Goal: Task Accomplishment & Management: Manage account settings

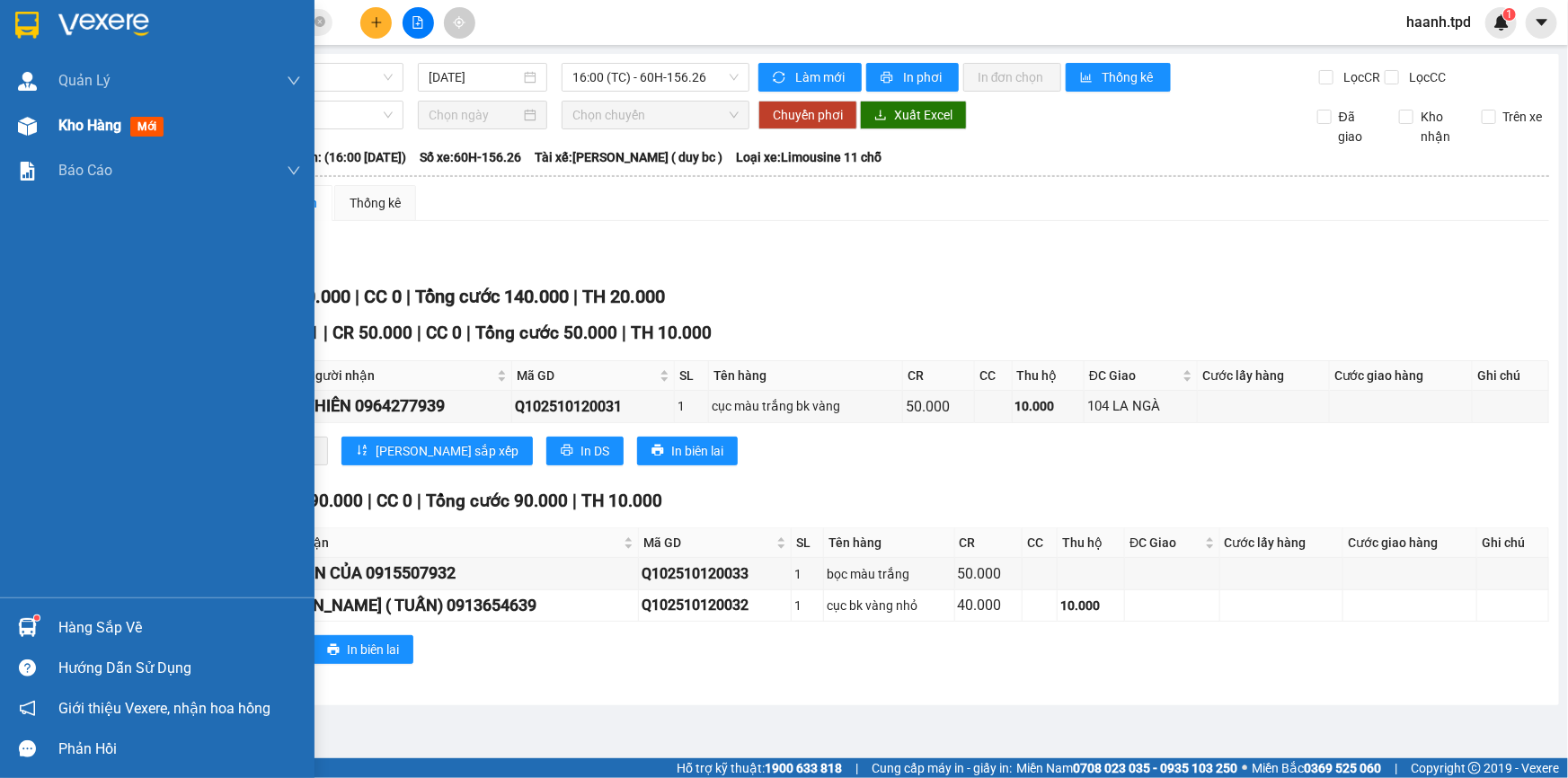
click at [37, 116] on div at bounding box center [27, 127] width 32 height 32
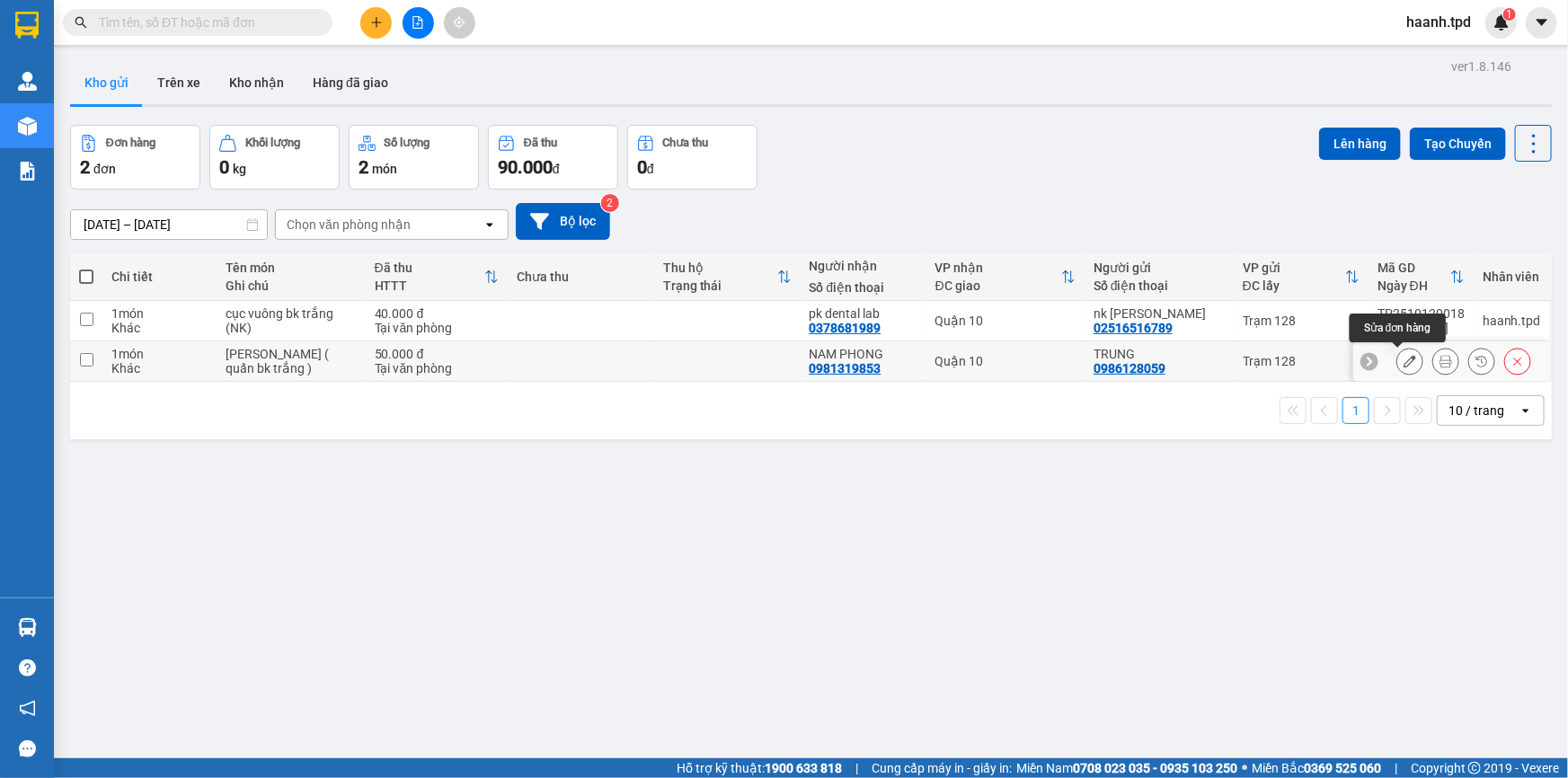
click at [1405, 364] on button at bounding box center [1410, 362] width 25 height 32
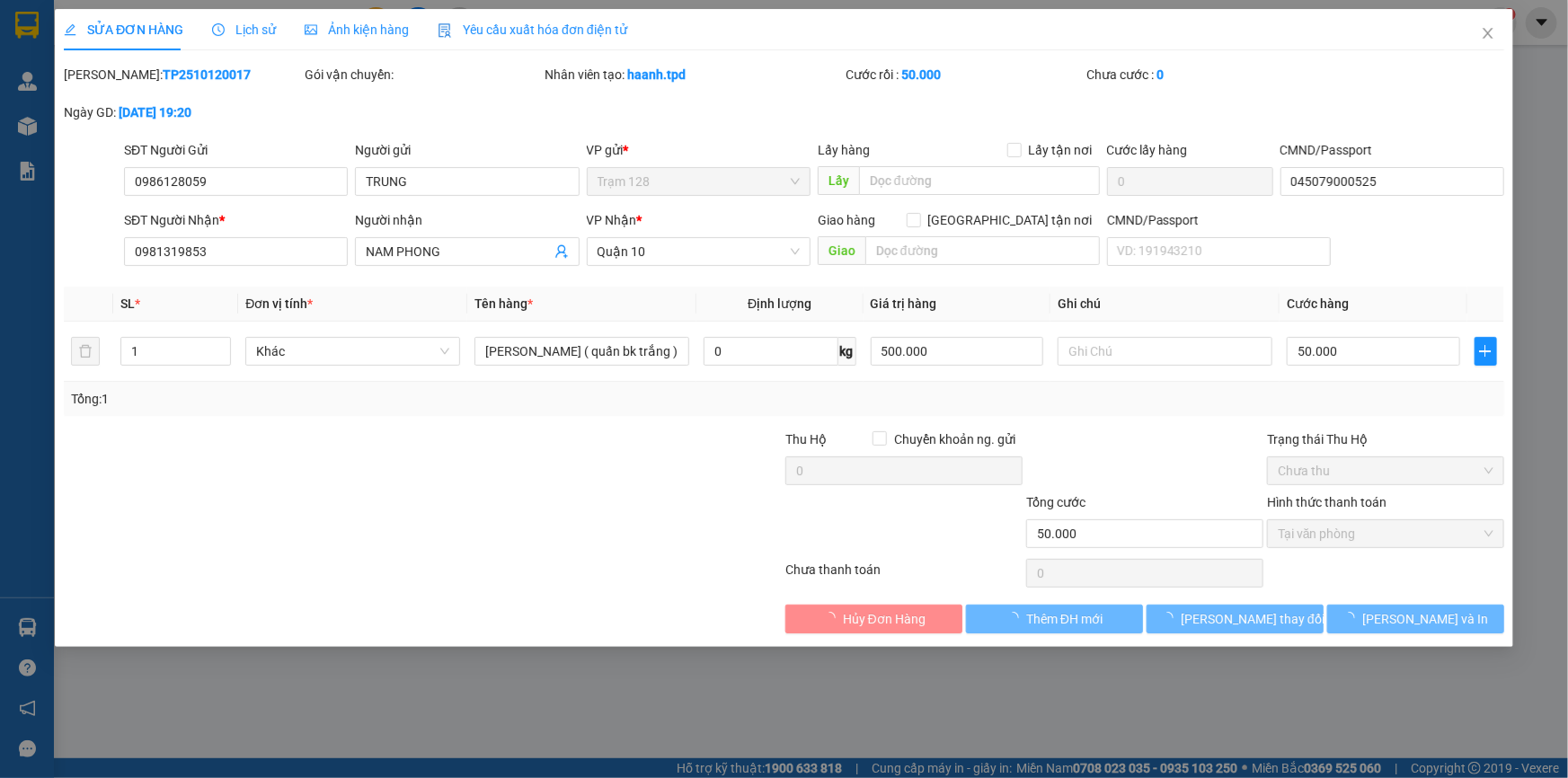
type input "0986128059"
type input "TRUNG"
type input "045079000525"
type input "0981319853"
type input "NAM PHONG"
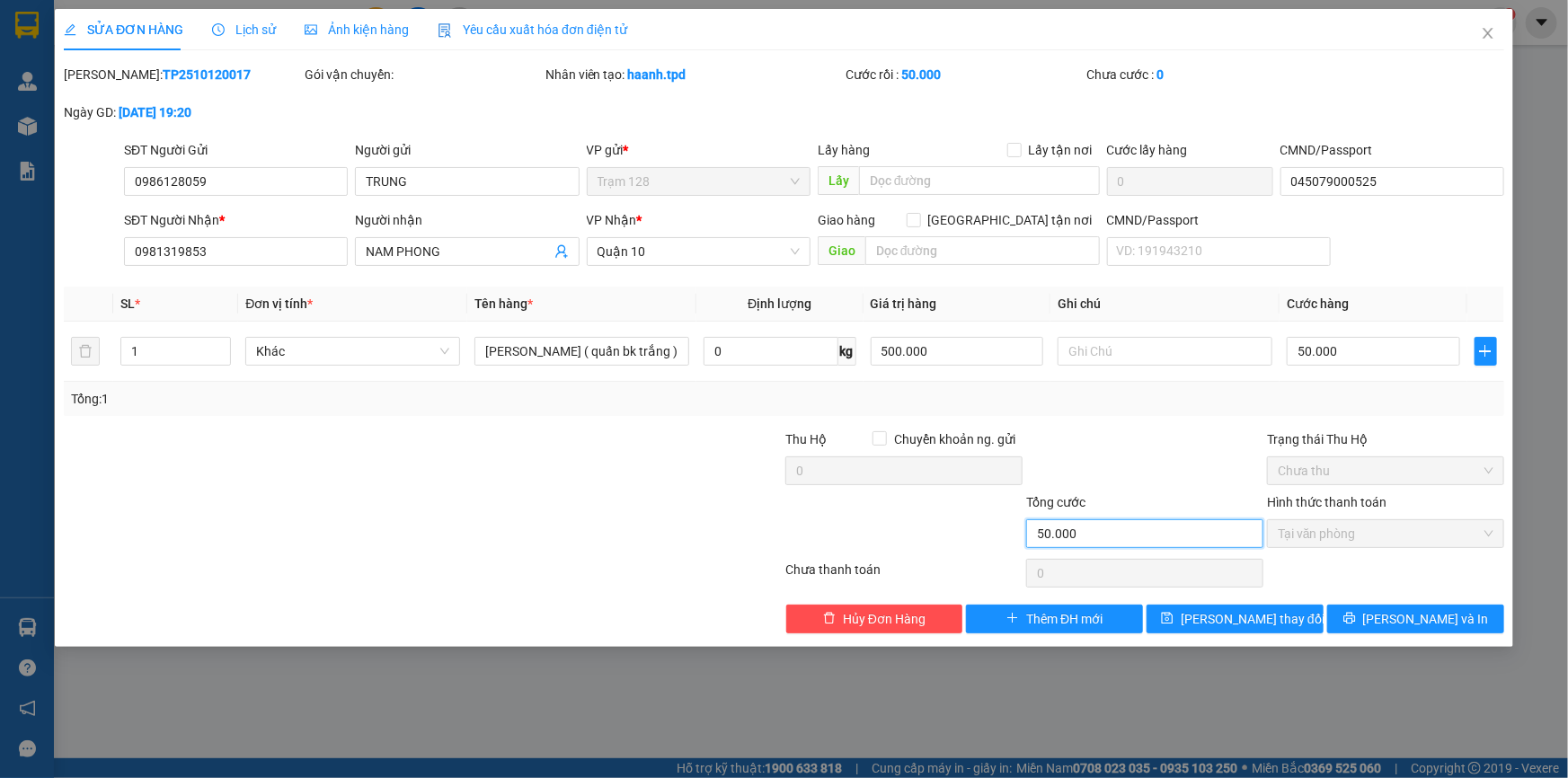
click at [1143, 546] on input "50.000" at bounding box center [1144, 533] width 237 height 29
drag, startPoint x: 1143, startPoint y: 546, endPoint x: 1140, endPoint y: 532, distance: 14.3
click at [1141, 545] on input "50.000" at bounding box center [1144, 533] width 237 height 29
click at [1140, 532] on input "50.000" at bounding box center [1144, 533] width 237 height 29
click at [1140, 531] on input "50.000" at bounding box center [1144, 533] width 237 height 29
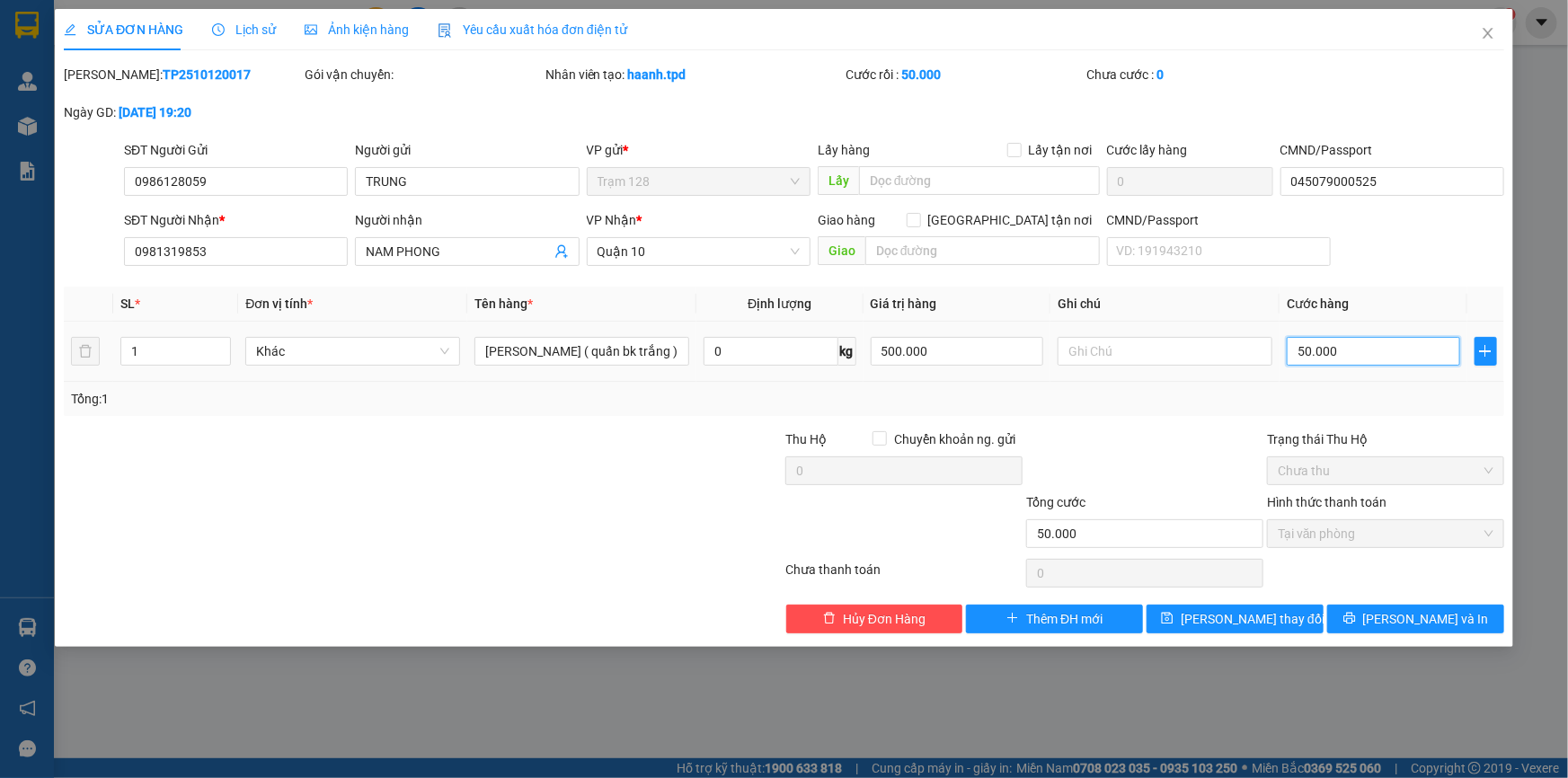
click at [1350, 351] on input "50.000" at bounding box center [1373, 351] width 173 height 29
type input "4"
type input "40"
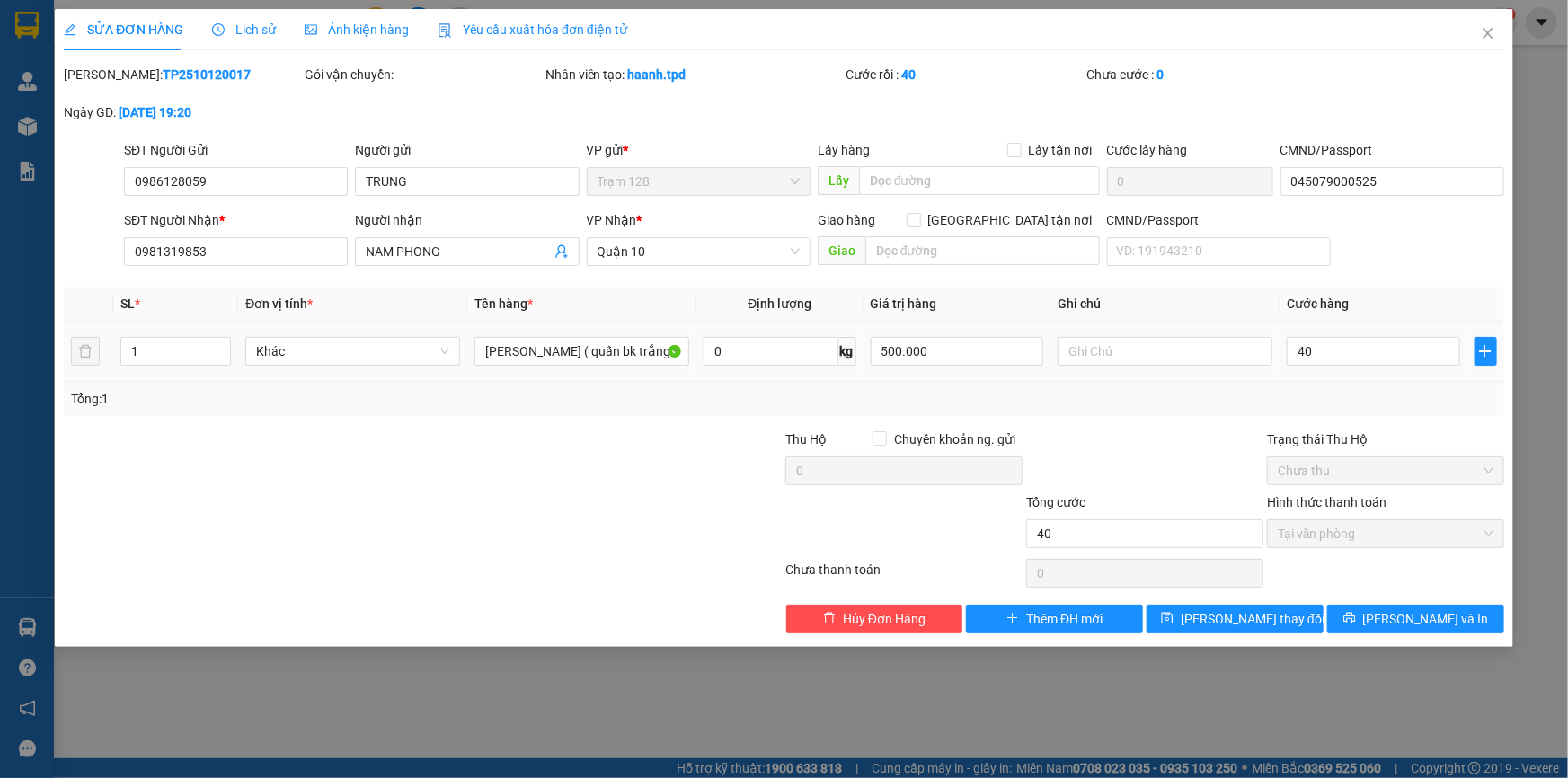
click at [1337, 375] on td "40" at bounding box center [1373, 352] width 187 height 60
type input "40.000"
click at [1247, 617] on span "Lưu thay đổi" at bounding box center [1252, 619] width 143 height 20
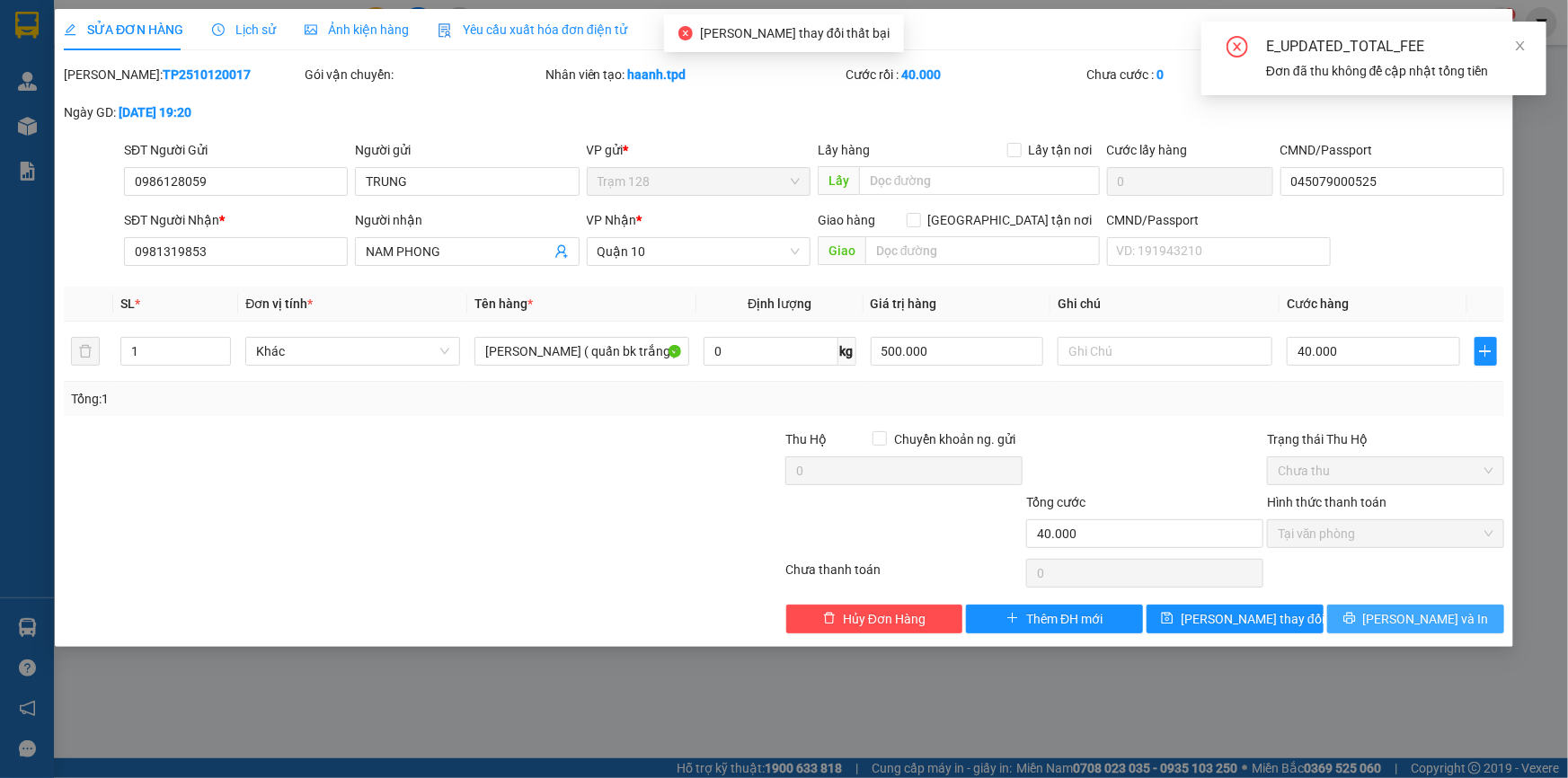
click at [1369, 619] on button "Lưu và In" at bounding box center [1415, 619] width 177 height 29
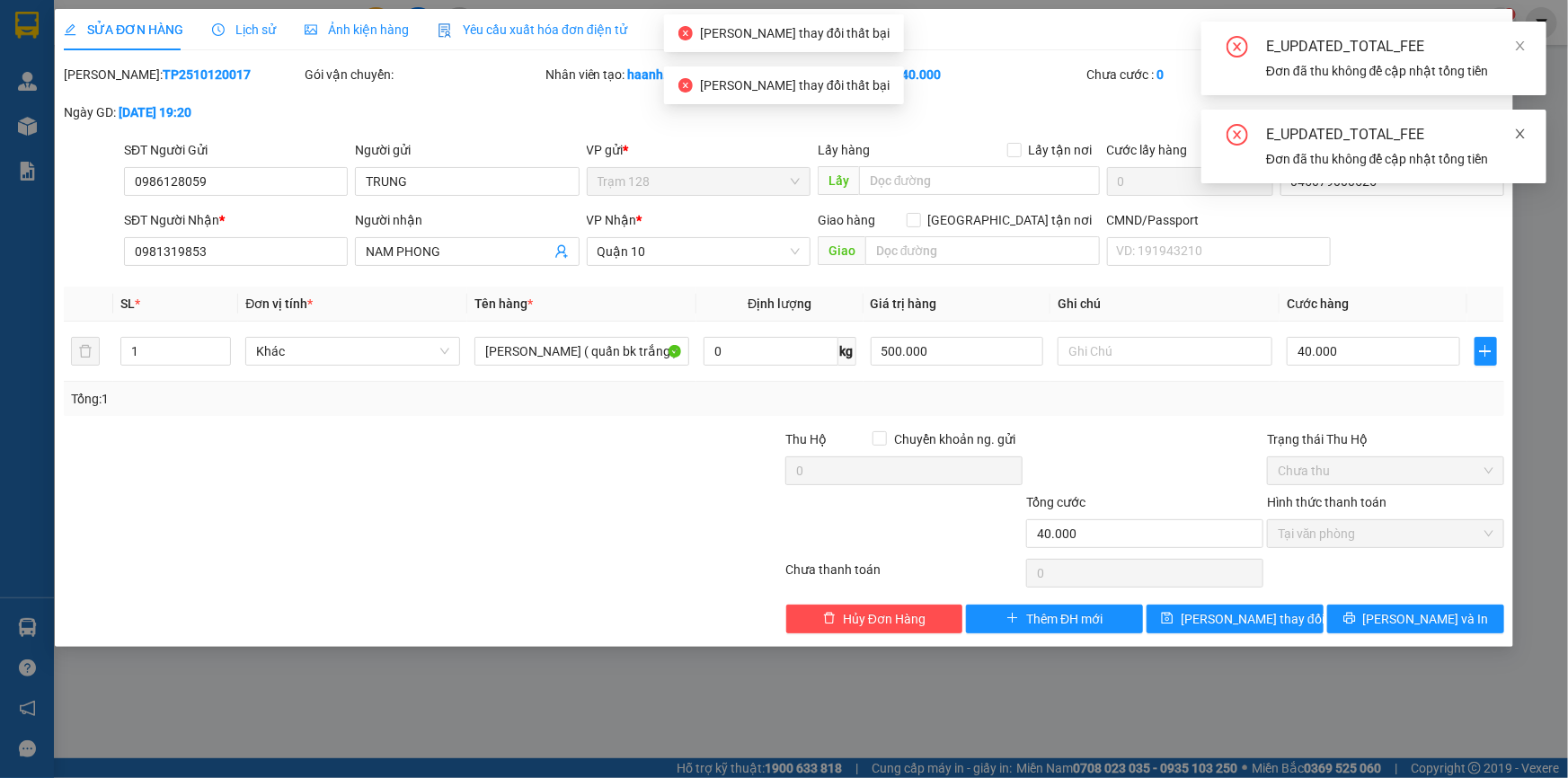
click at [1527, 126] on link at bounding box center [1519, 133] width 12 height 20
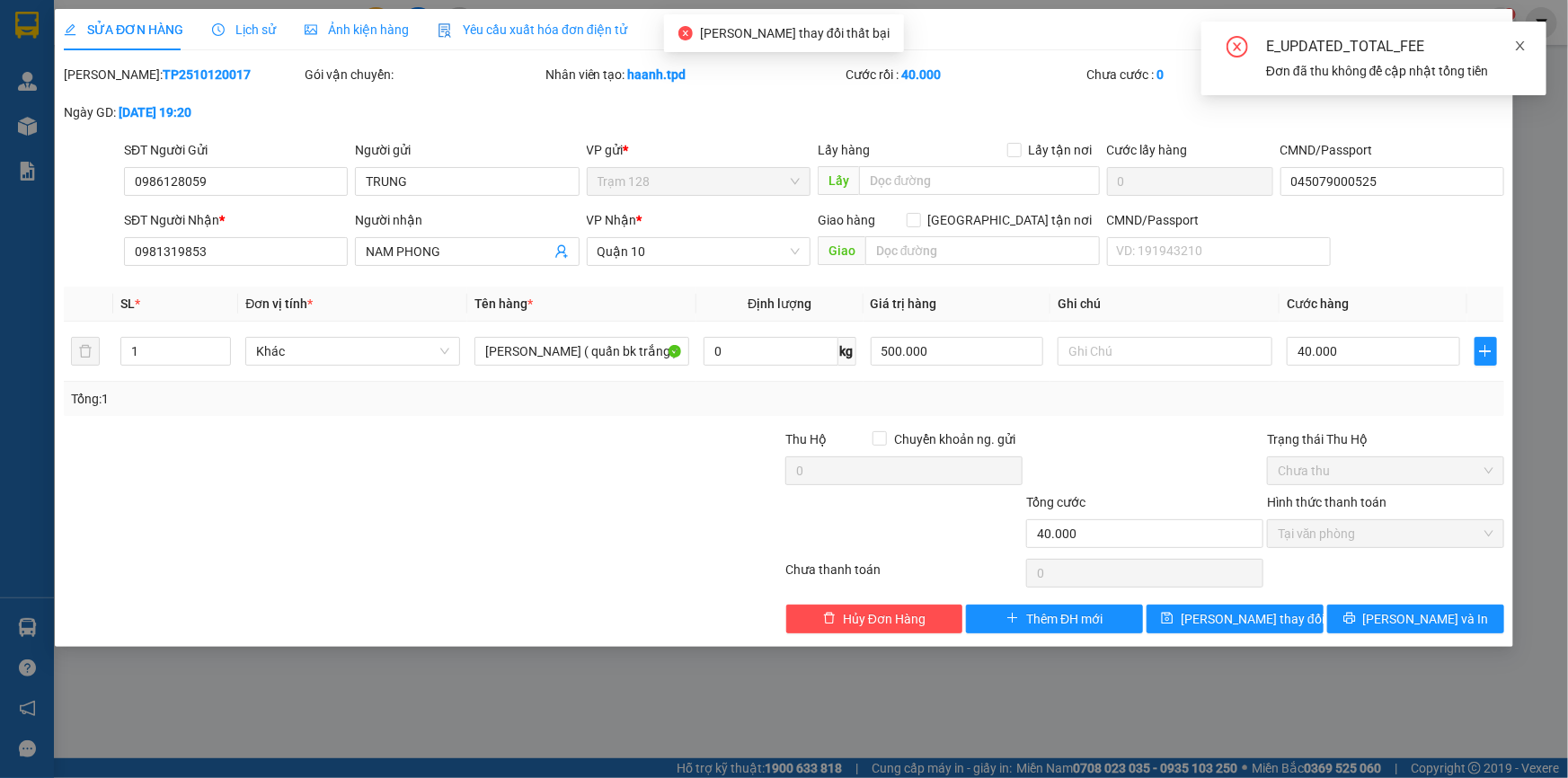
click at [1524, 43] on icon "close" at bounding box center [1519, 45] width 12 height 12
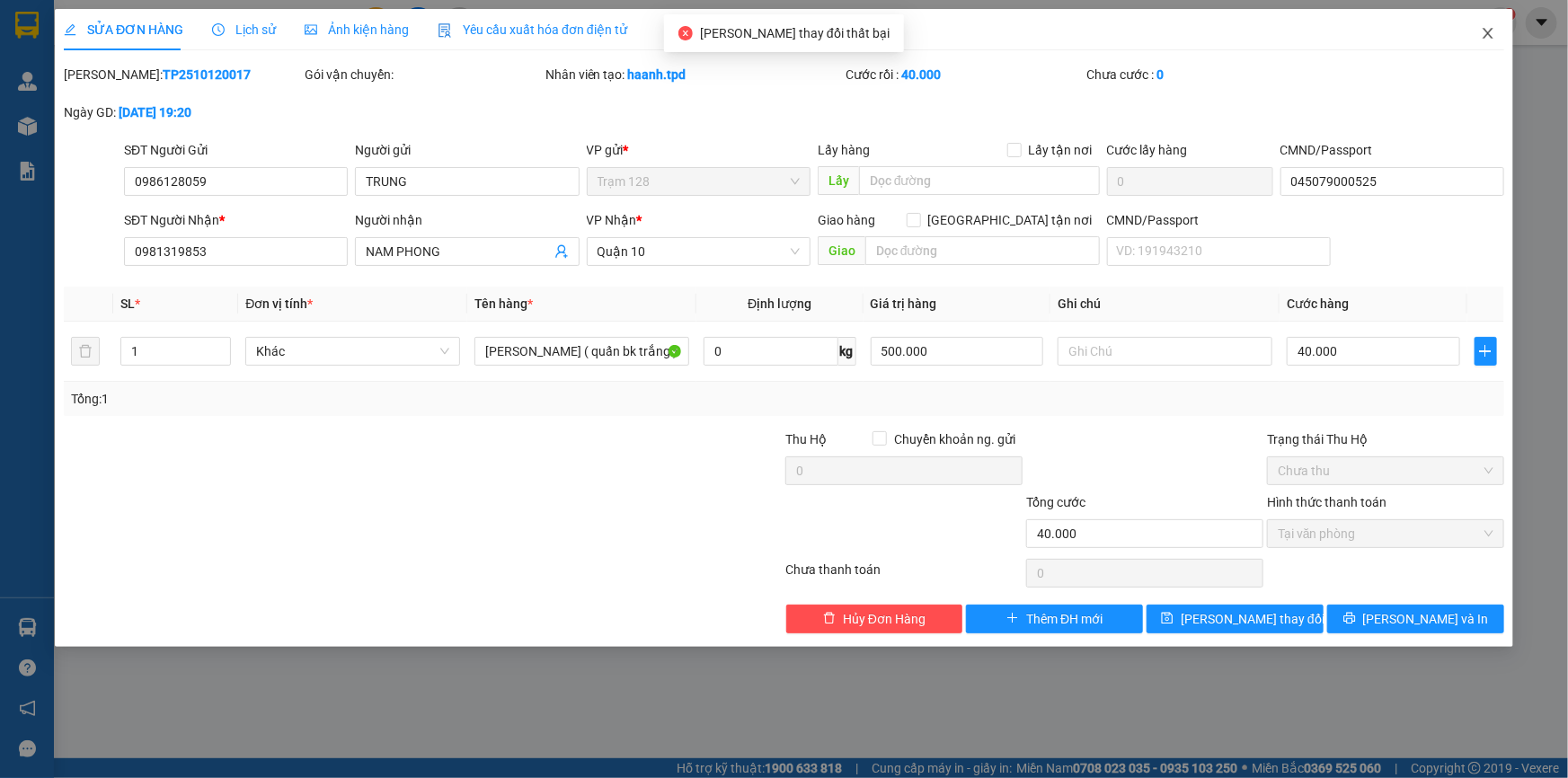
click at [1481, 42] on span "Close" at bounding box center [1488, 35] width 51 height 51
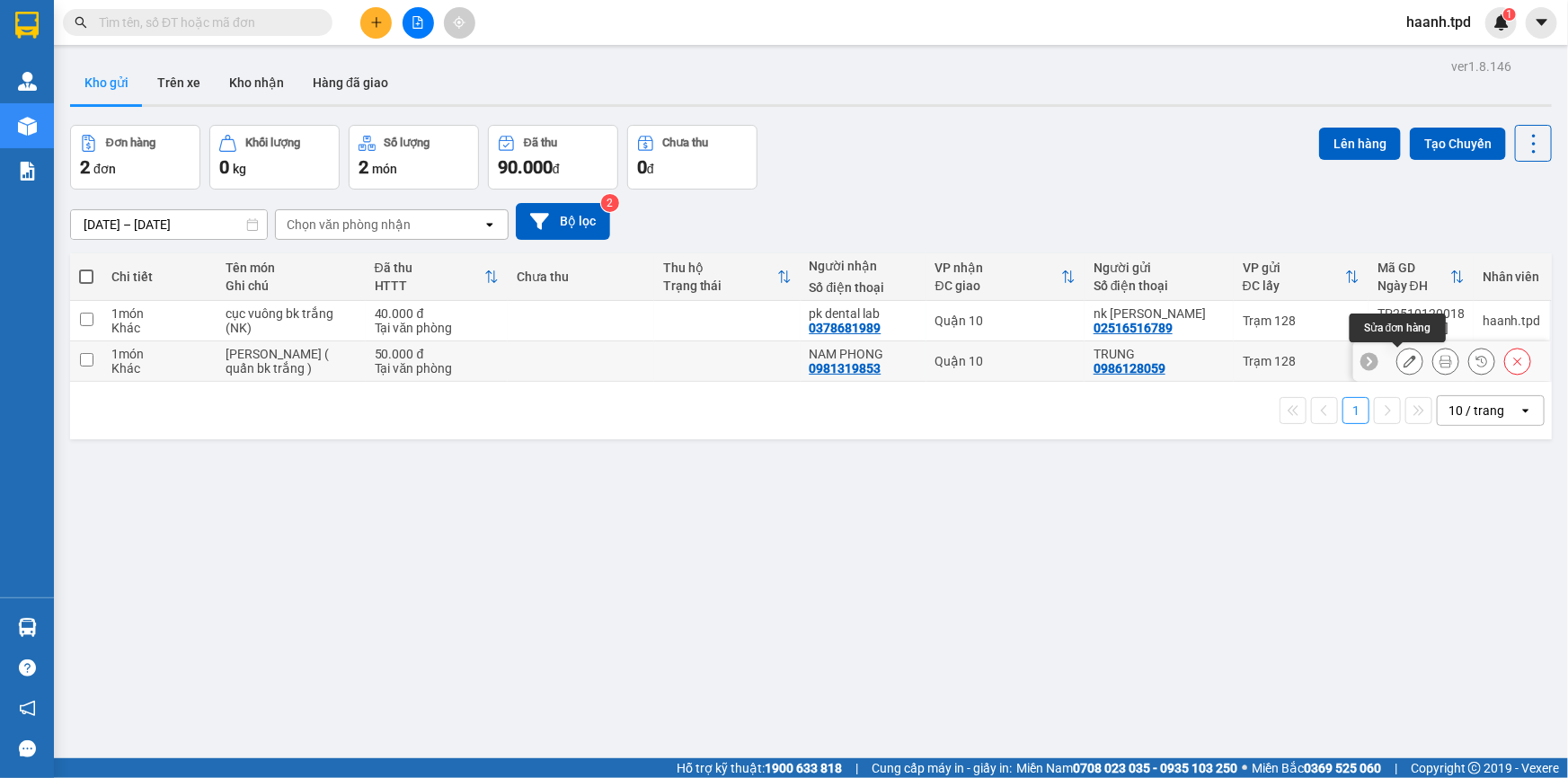
click at [1402, 368] on button at bounding box center [1410, 362] width 25 height 32
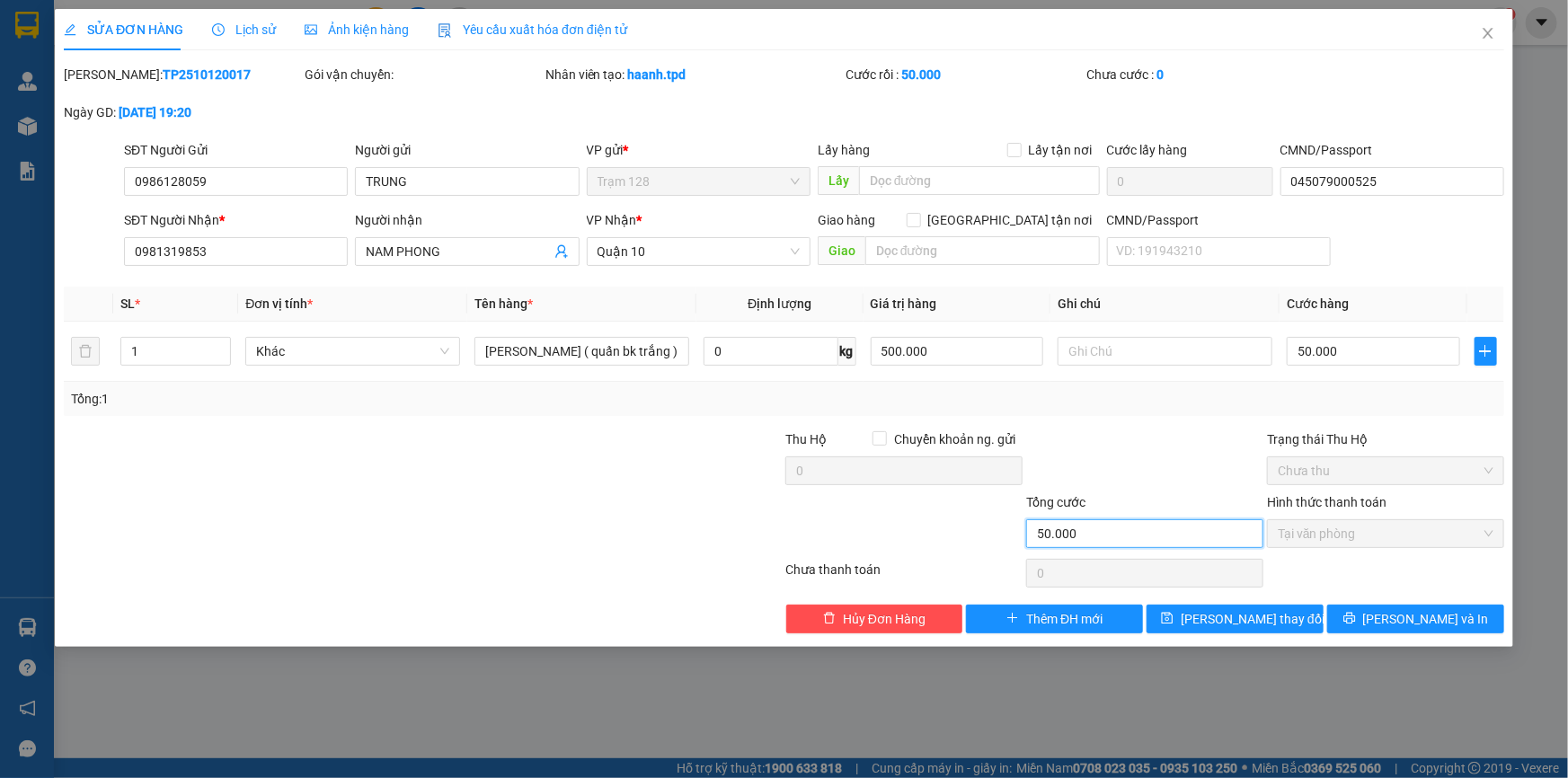
click at [1075, 527] on input "50.000" at bounding box center [1144, 533] width 237 height 29
click at [1107, 619] on button "Thêm ĐH mới" at bounding box center [1053, 619] width 177 height 29
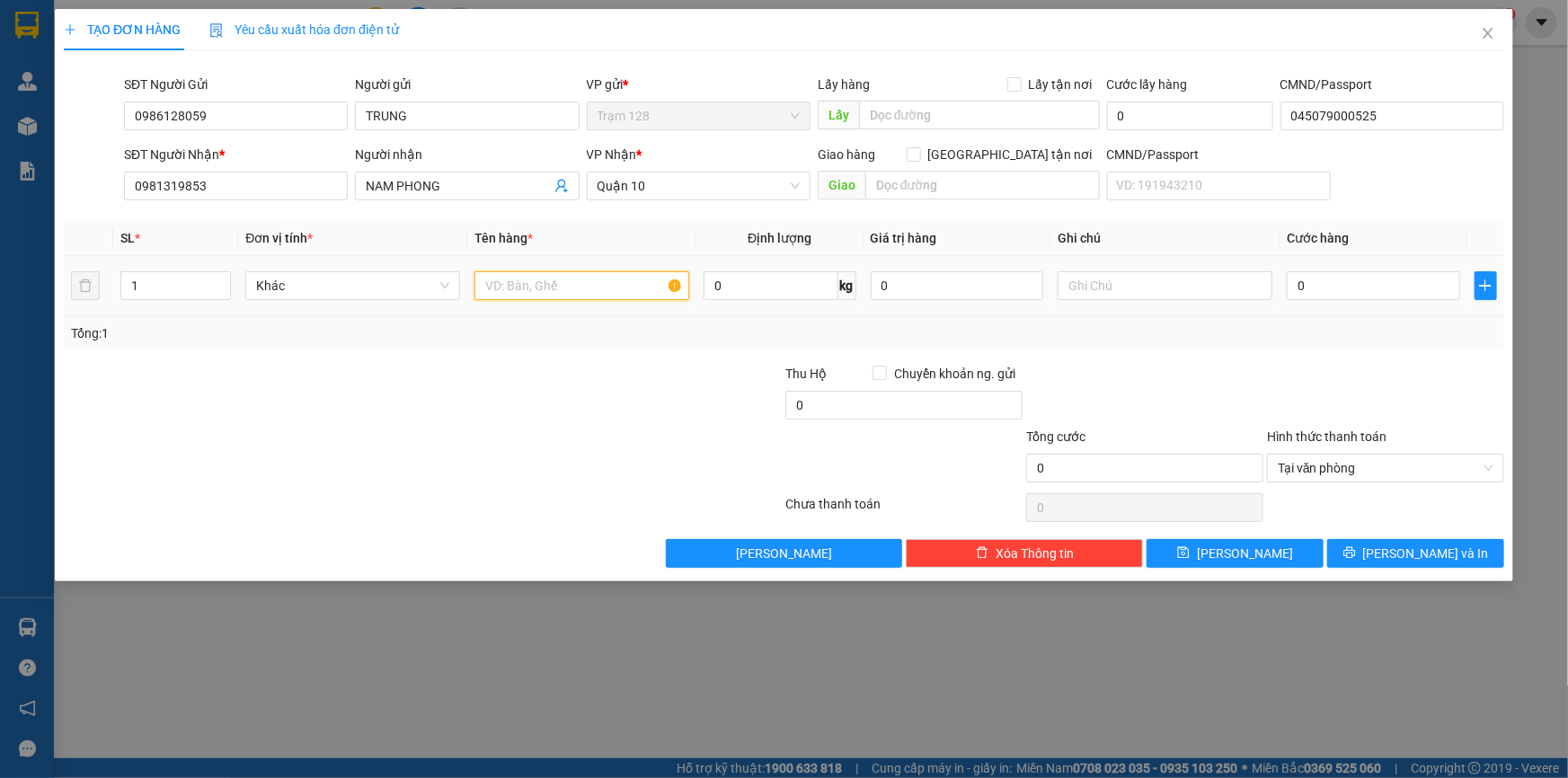
click at [620, 291] on input "text" at bounding box center [581, 285] width 215 height 29
click at [530, 290] on input "text" at bounding box center [581, 285] width 215 height 29
paste input "thùng capton ( quấn bk trắng )"
type input "thùng capton ( quấn bk trắng )"
click at [570, 346] on div "Tổng: 1" at bounding box center [784, 333] width 1441 height 34
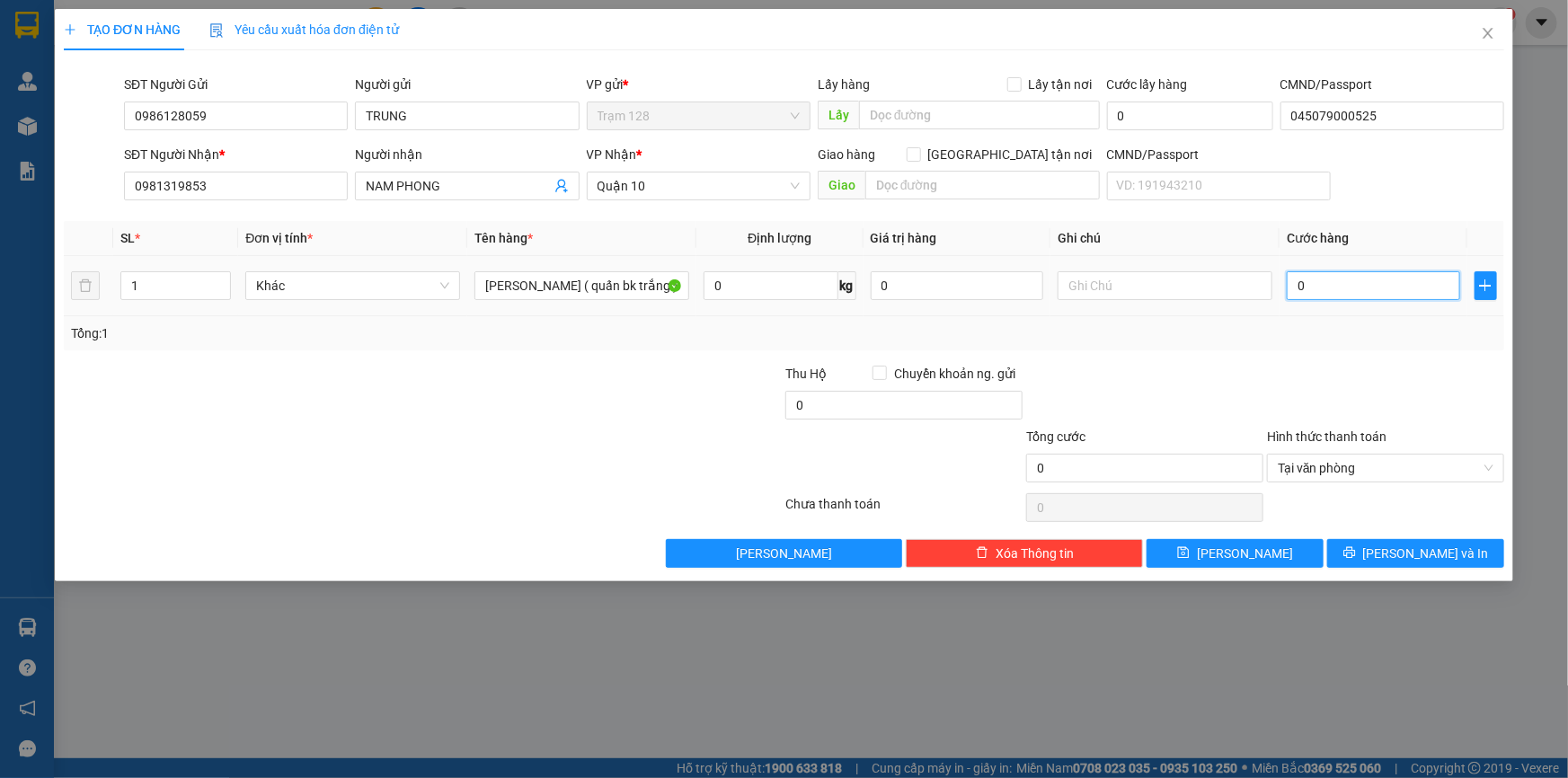
click at [1348, 293] on input "0" at bounding box center [1373, 285] width 173 height 29
type input "4"
type input "40"
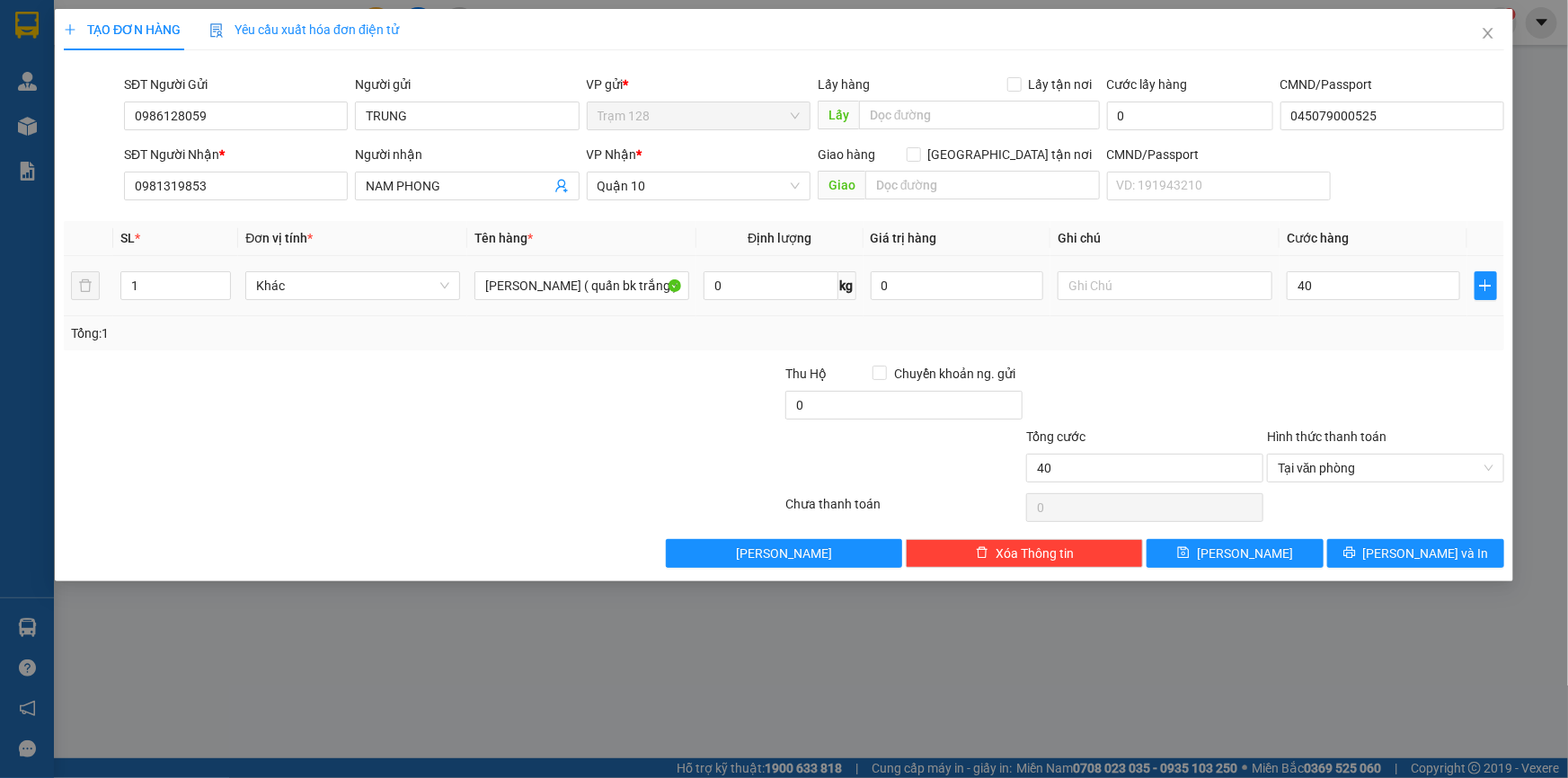
type input "40.000"
click at [1334, 339] on div "Tổng: 1" at bounding box center [784, 333] width 1426 height 20
click at [1368, 554] on button "Lưu và In" at bounding box center [1415, 553] width 177 height 29
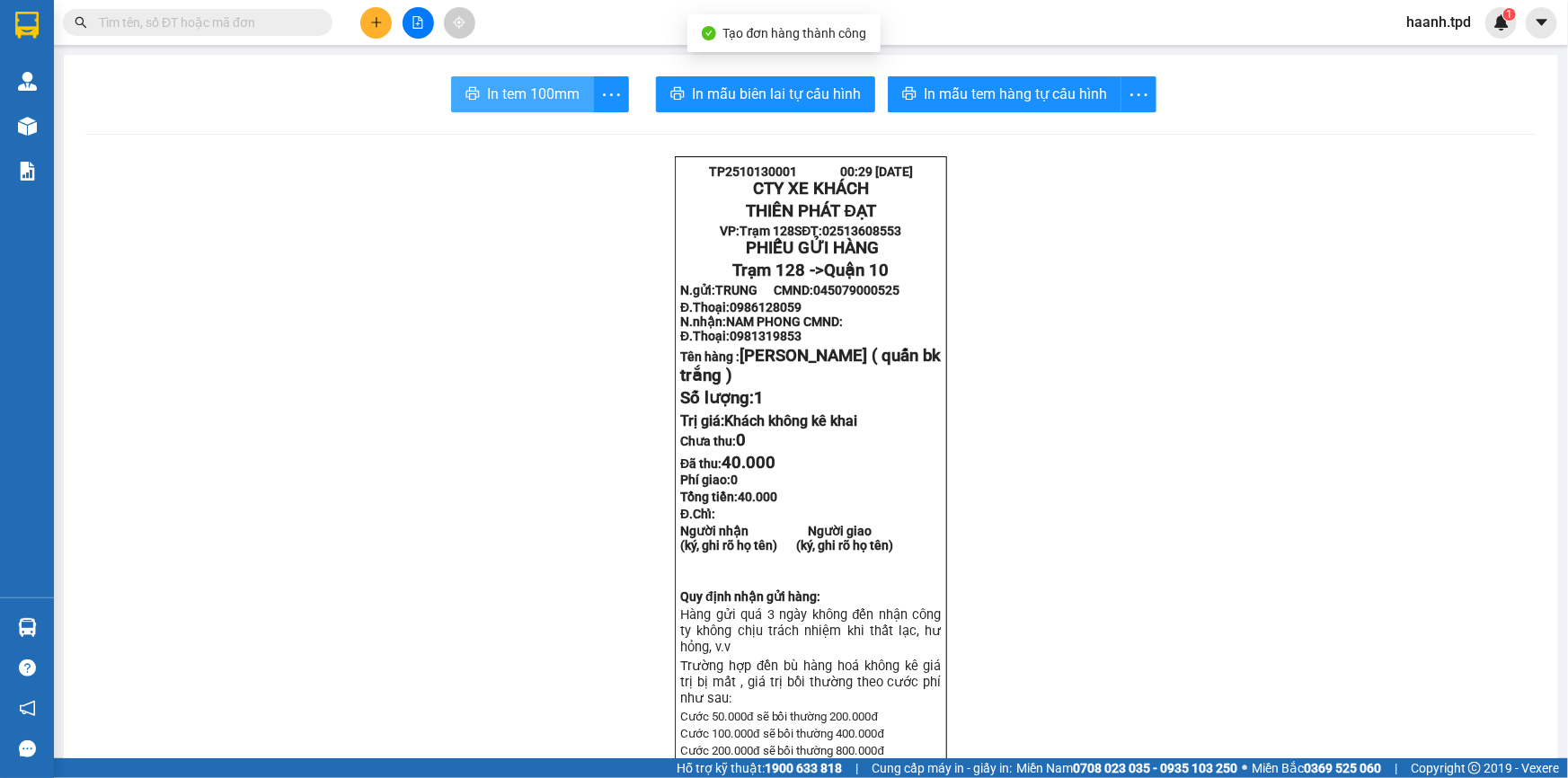
click at [530, 94] on span "In tem 100mm" at bounding box center [533, 94] width 93 height 22
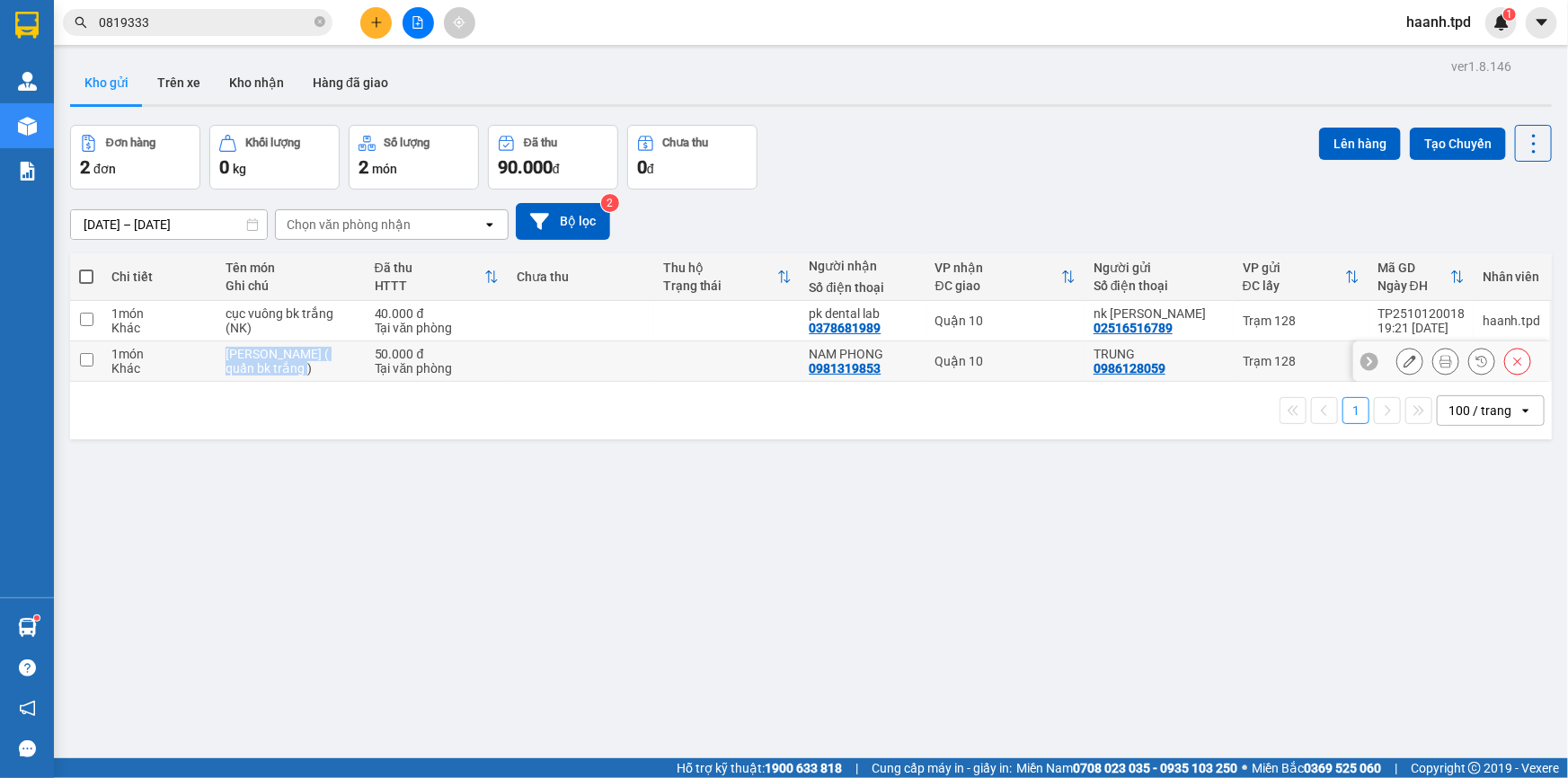
drag, startPoint x: 224, startPoint y: 352, endPoint x: 289, endPoint y: 379, distance: 70.4
click at [289, 379] on td "thùng capton ( quấn bk trắng )" at bounding box center [291, 361] width 149 height 40
checkbox input "true"
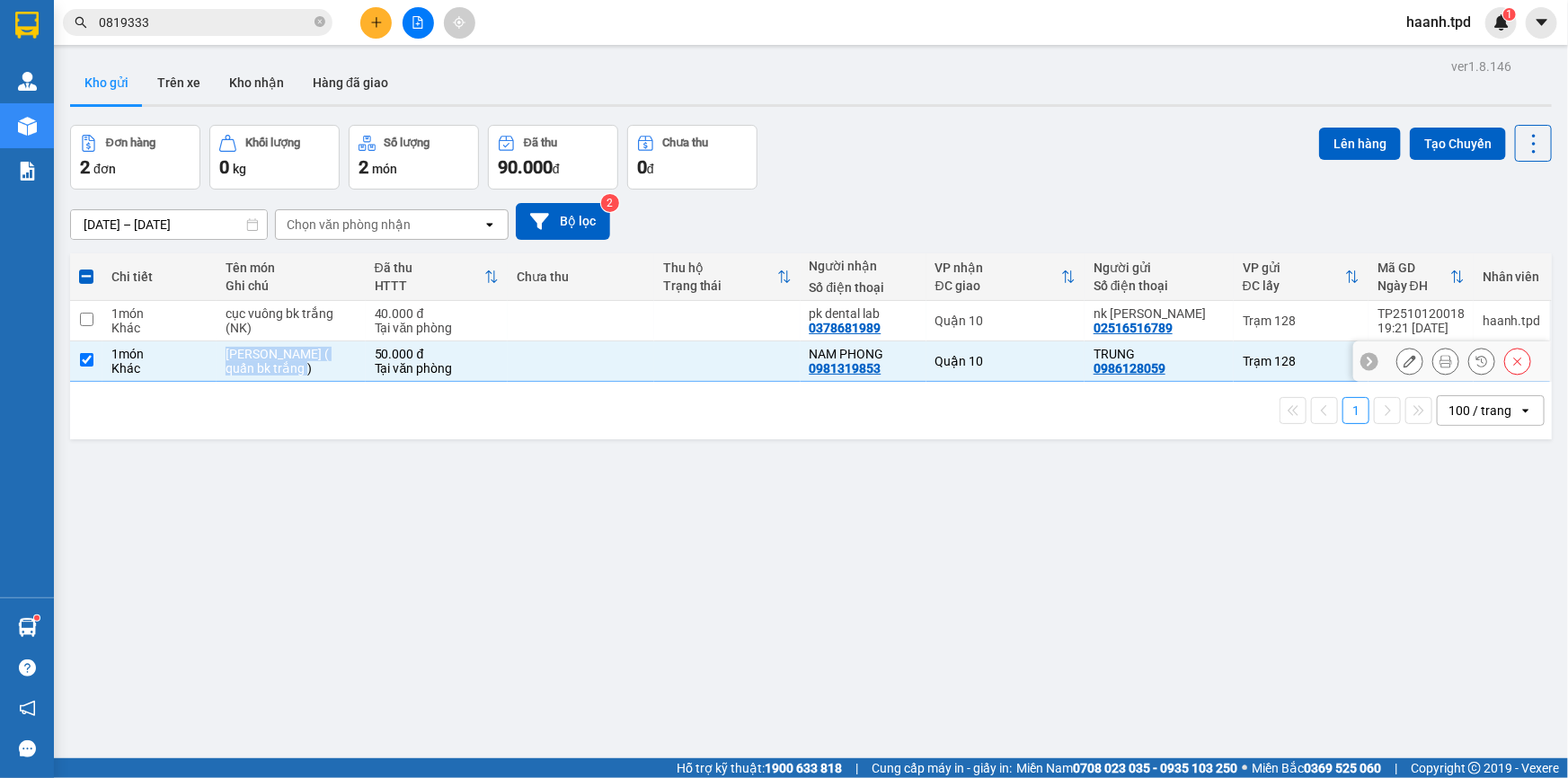
copy div "thùng capton ( quấn bk trắng )"
click at [1147, 107] on div "Kho gửi Trên xe Kho nhận Hàng đã giao" at bounding box center [811, 84] width 1482 height 48
click at [162, 82] on button "Trên xe" at bounding box center [178, 82] width 72 height 43
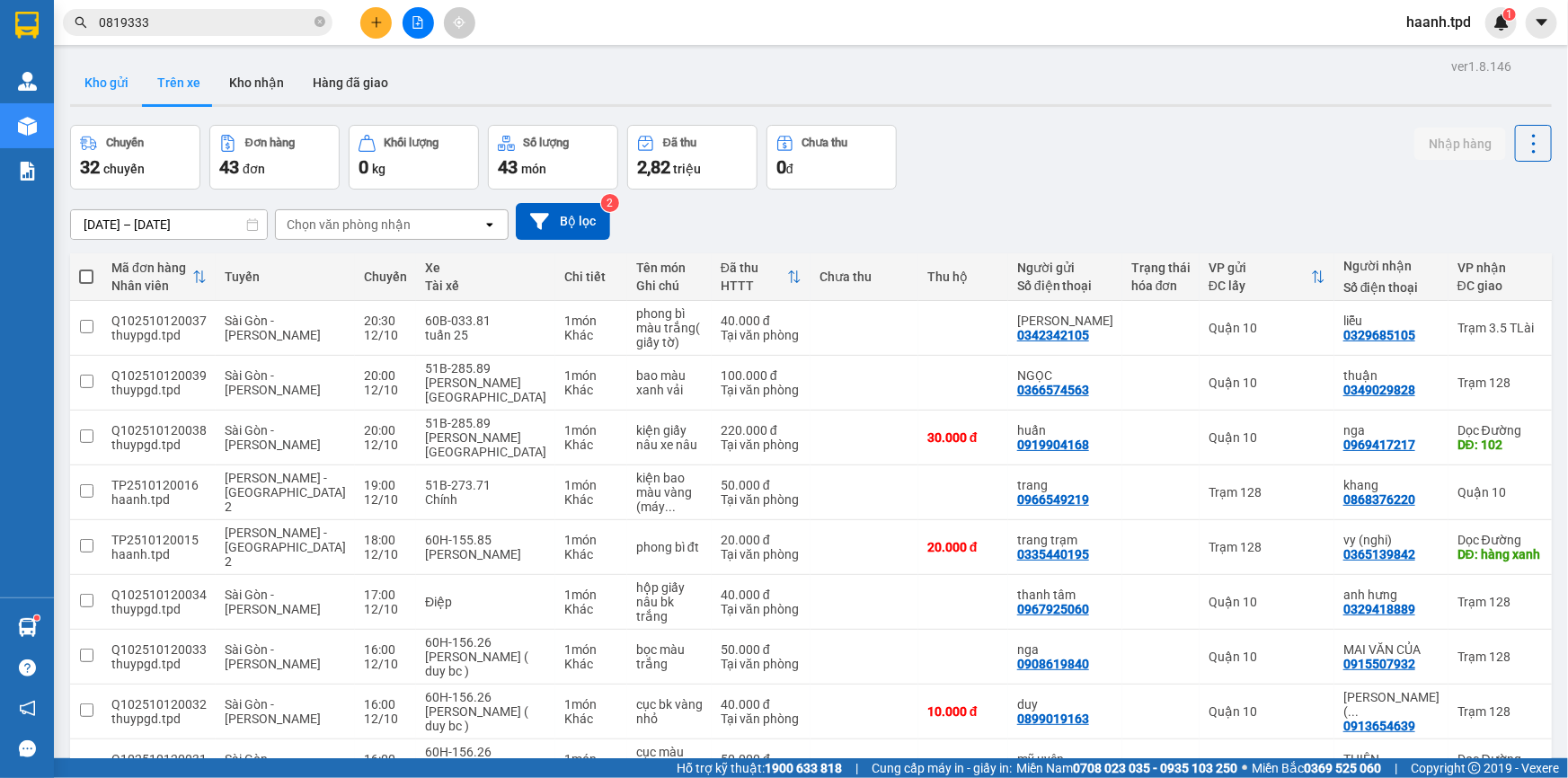
click at [112, 94] on button "Kho gửi" at bounding box center [107, 82] width 73 height 43
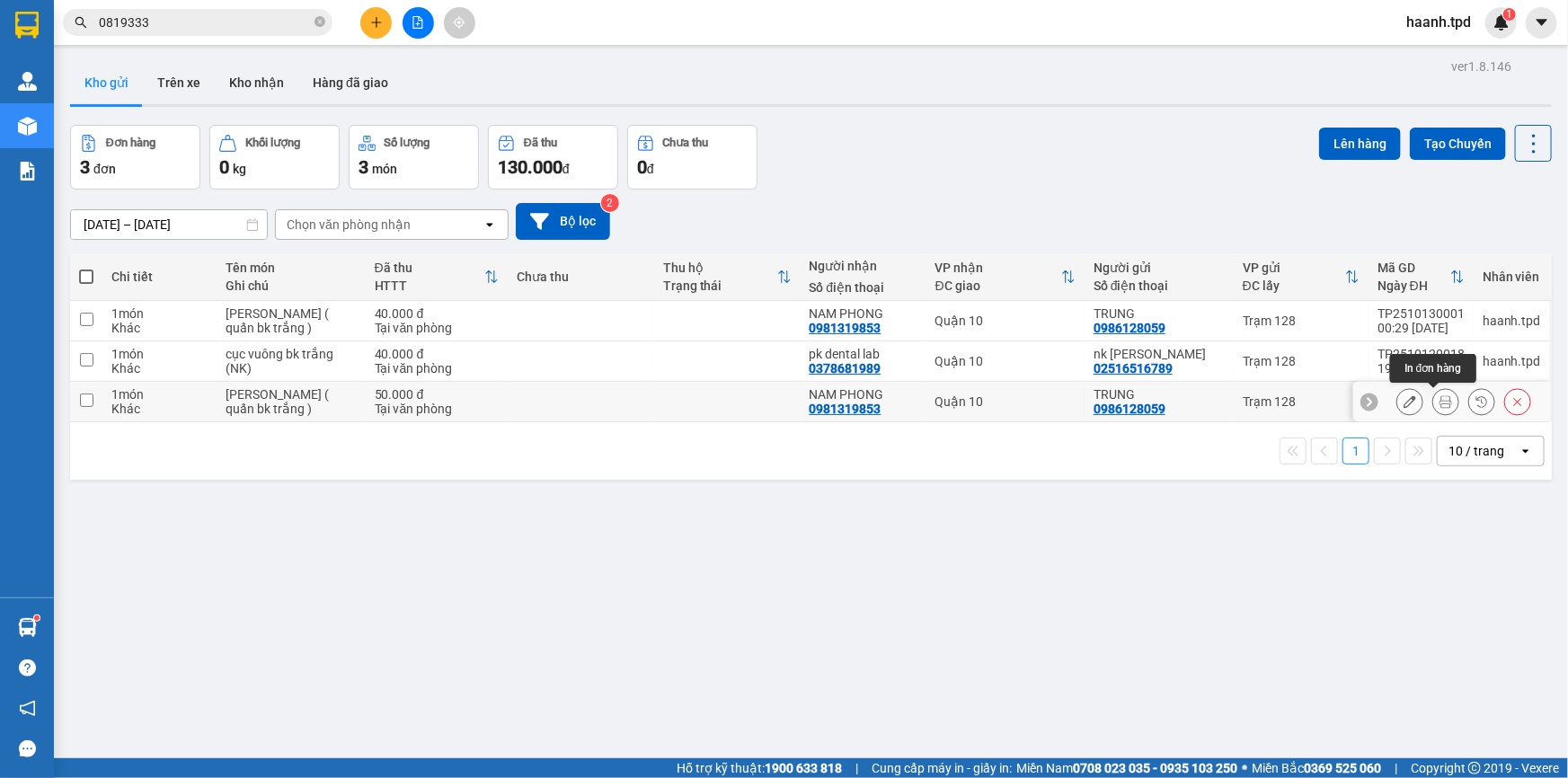
click at [1440, 401] on icon at bounding box center [1445, 401] width 12 height 12
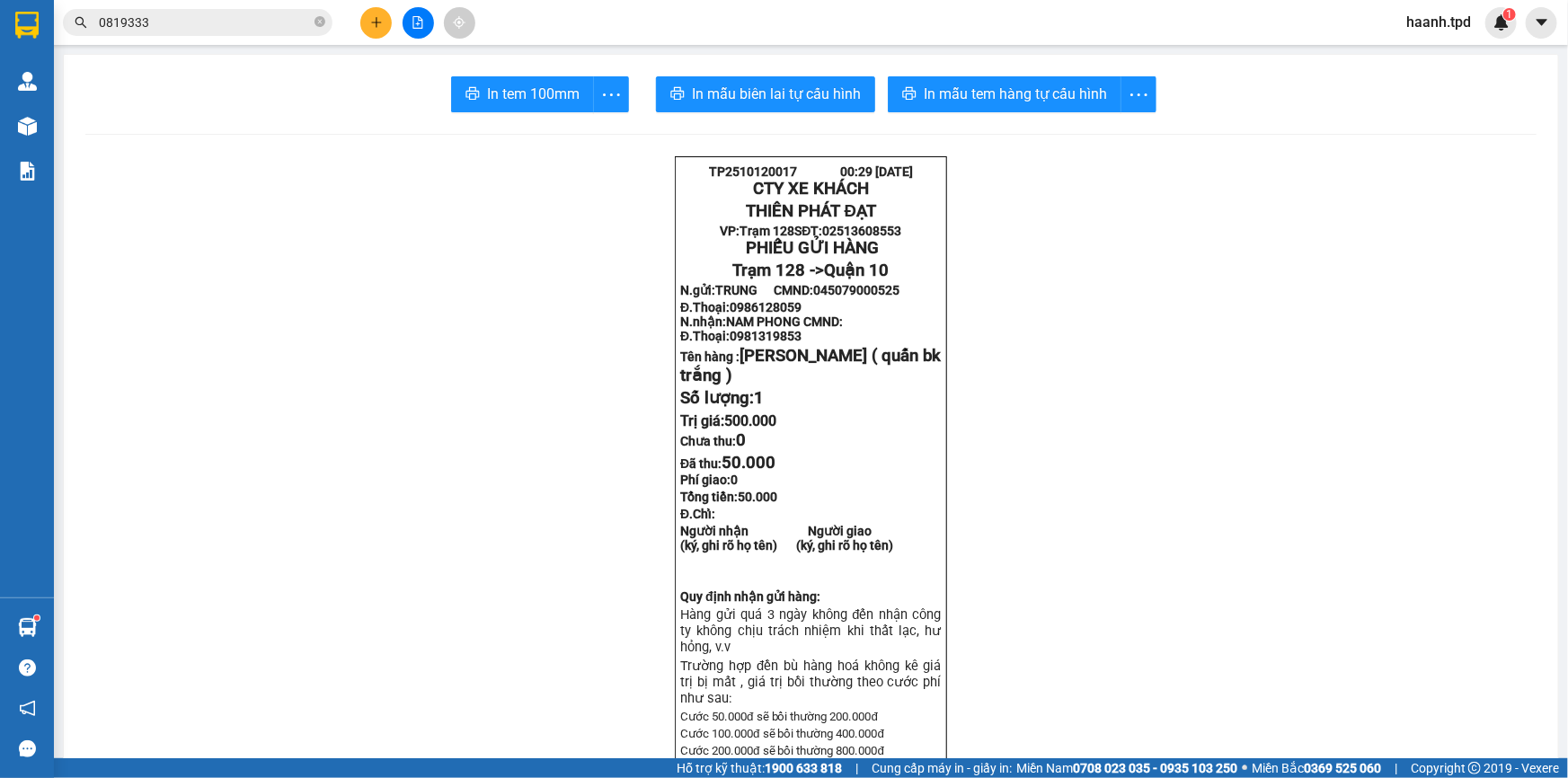
click at [916, 343] on p "Đ.Thoại: 0986128059 N.nhận: NAM PHONG CMND: Đ.Thoại: 0981319853" at bounding box center [811, 322] width 261 height 43
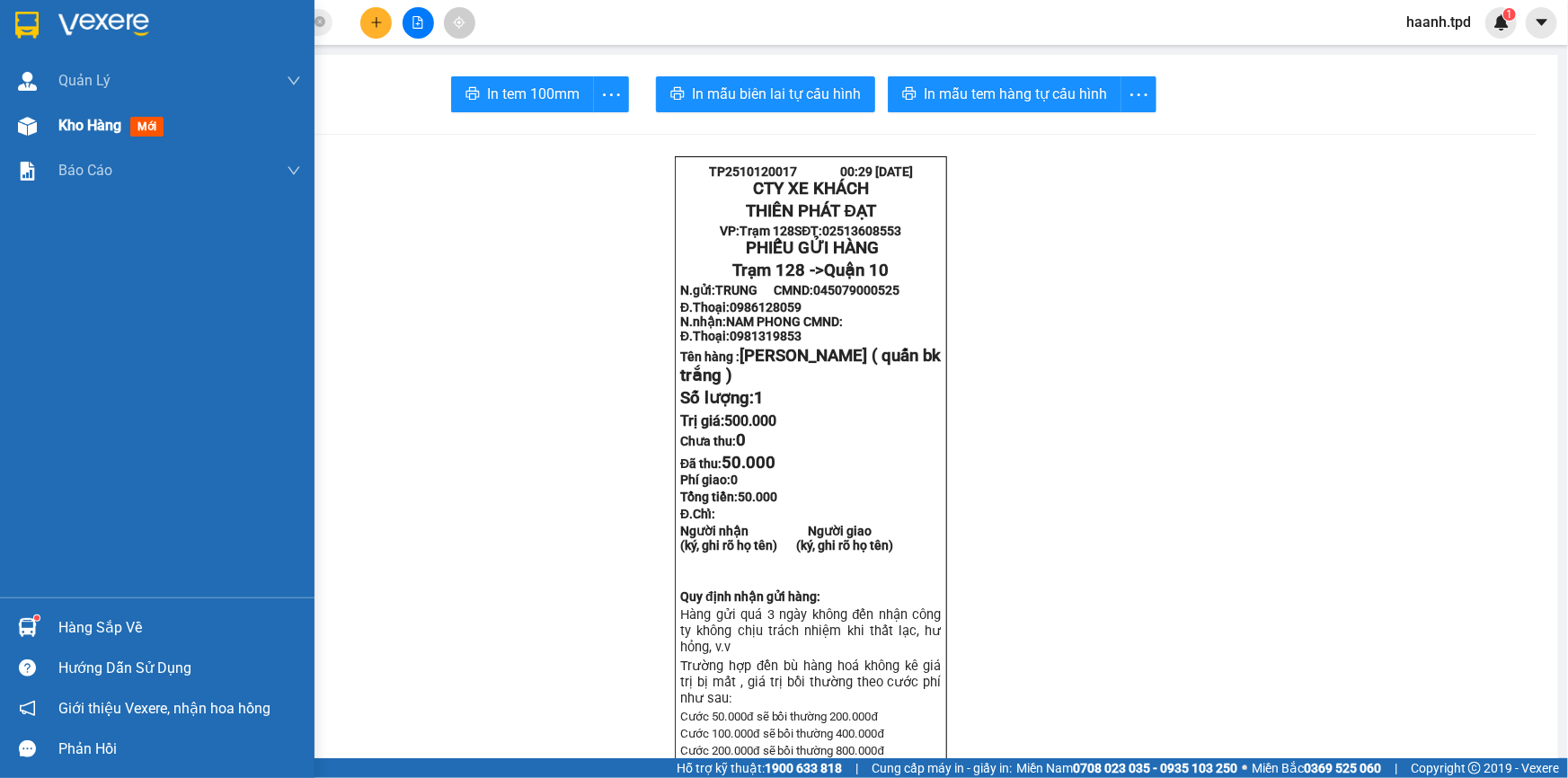
click at [64, 126] on span "Kho hàng" at bounding box center [89, 126] width 63 height 17
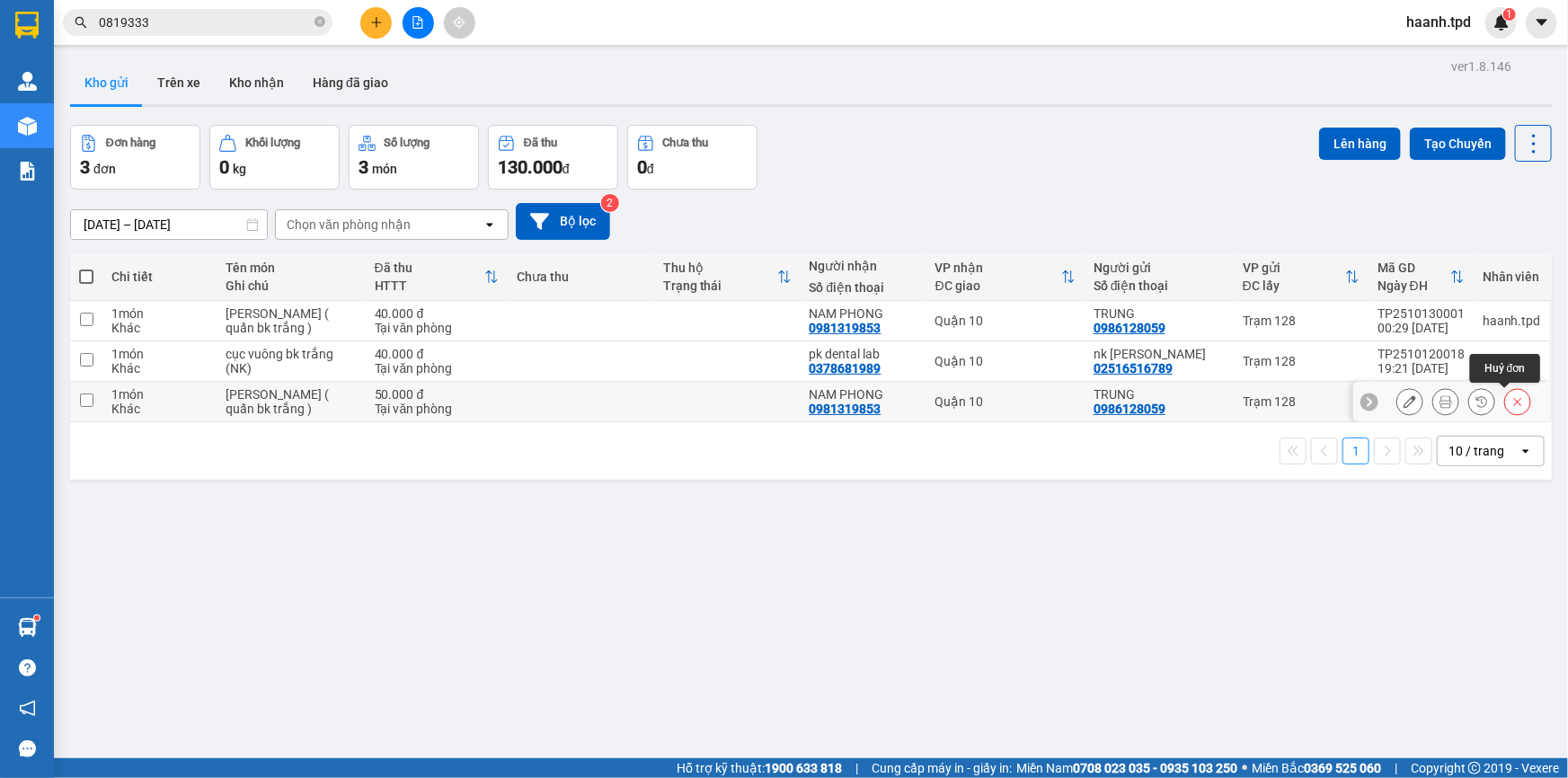
click at [1511, 402] on icon at bounding box center [1516, 401] width 12 height 12
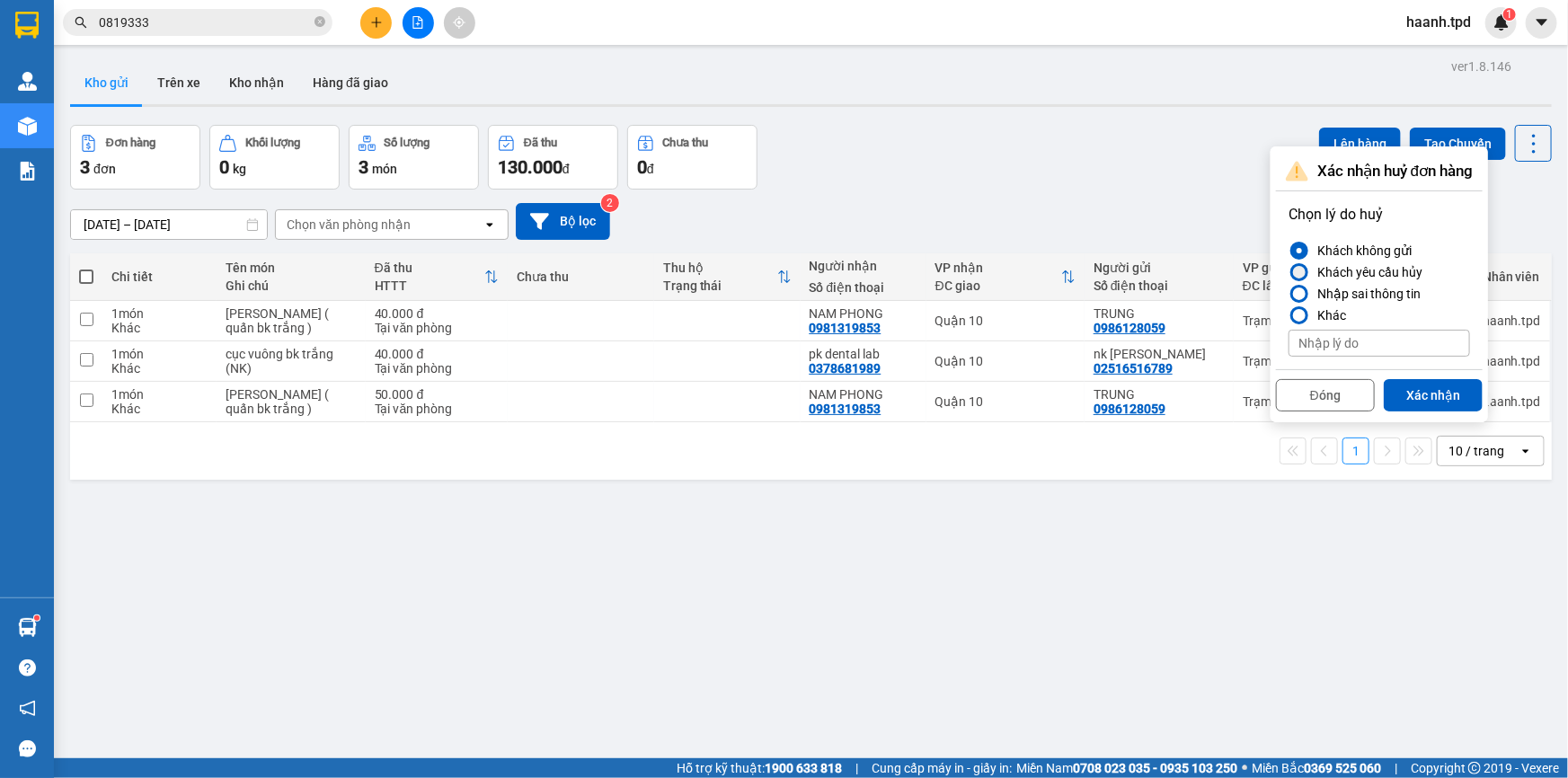
click at [1389, 271] on div "Khách yêu cầu hủy" at bounding box center [1366, 272] width 112 height 22
click at [1289, 272] on input "Khách yêu cầu hủy" at bounding box center [1289, 272] width 0 height 0
click at [1376, 296] on div "Nhập sai thông tin" at bounding box center [1366, 293] width 111 height 22
click at [1289, 293] on input "Nhập sai thông tin" at bounding box center [1289, 293] width 0 height 0
click at [1352, 382] on button "Đóng" at bounding box center [1324, 396] width 98 height 33
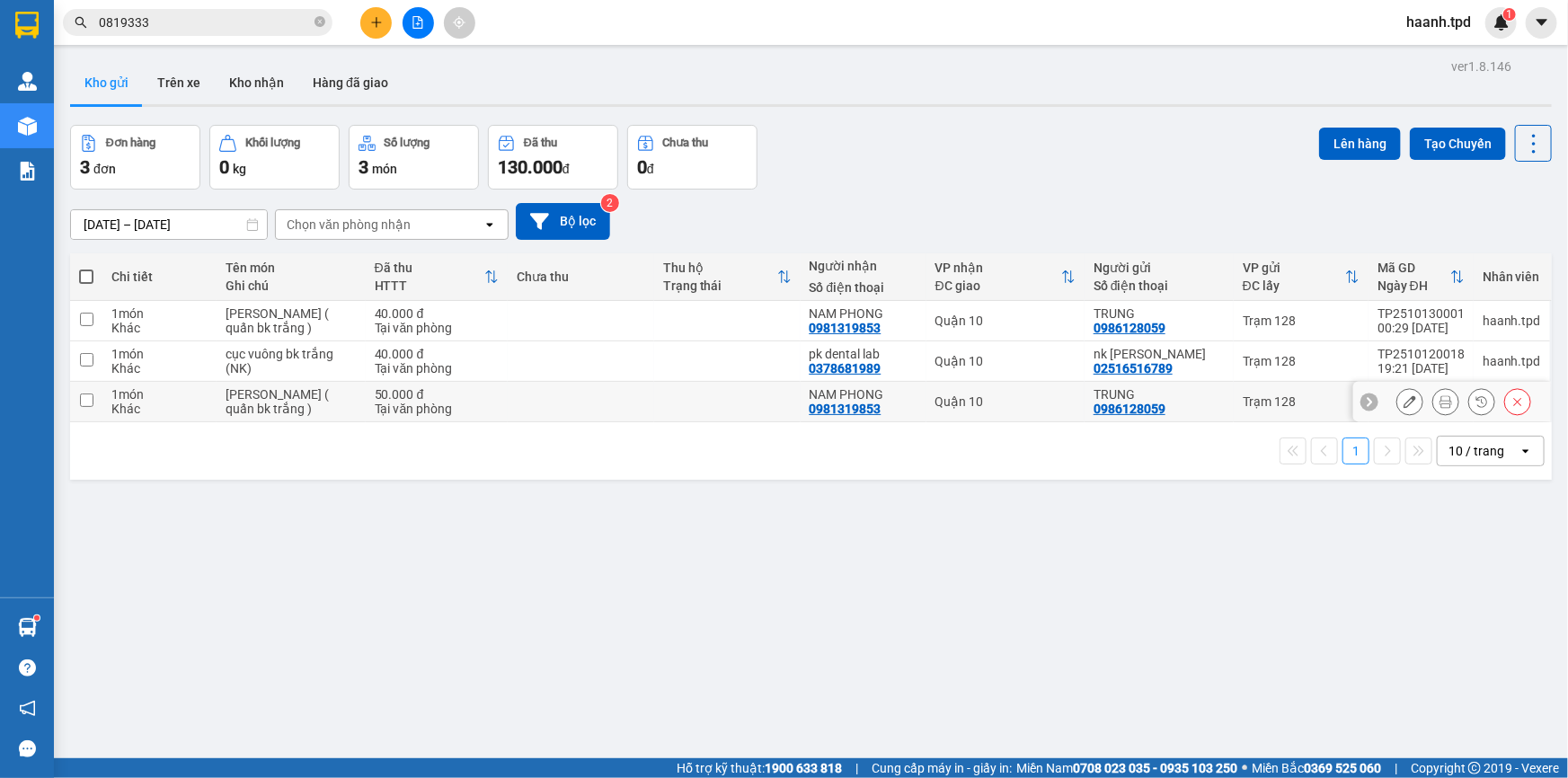
click at [1511, 402] on icon at bounding box center [1516, 401] width 12 height 12
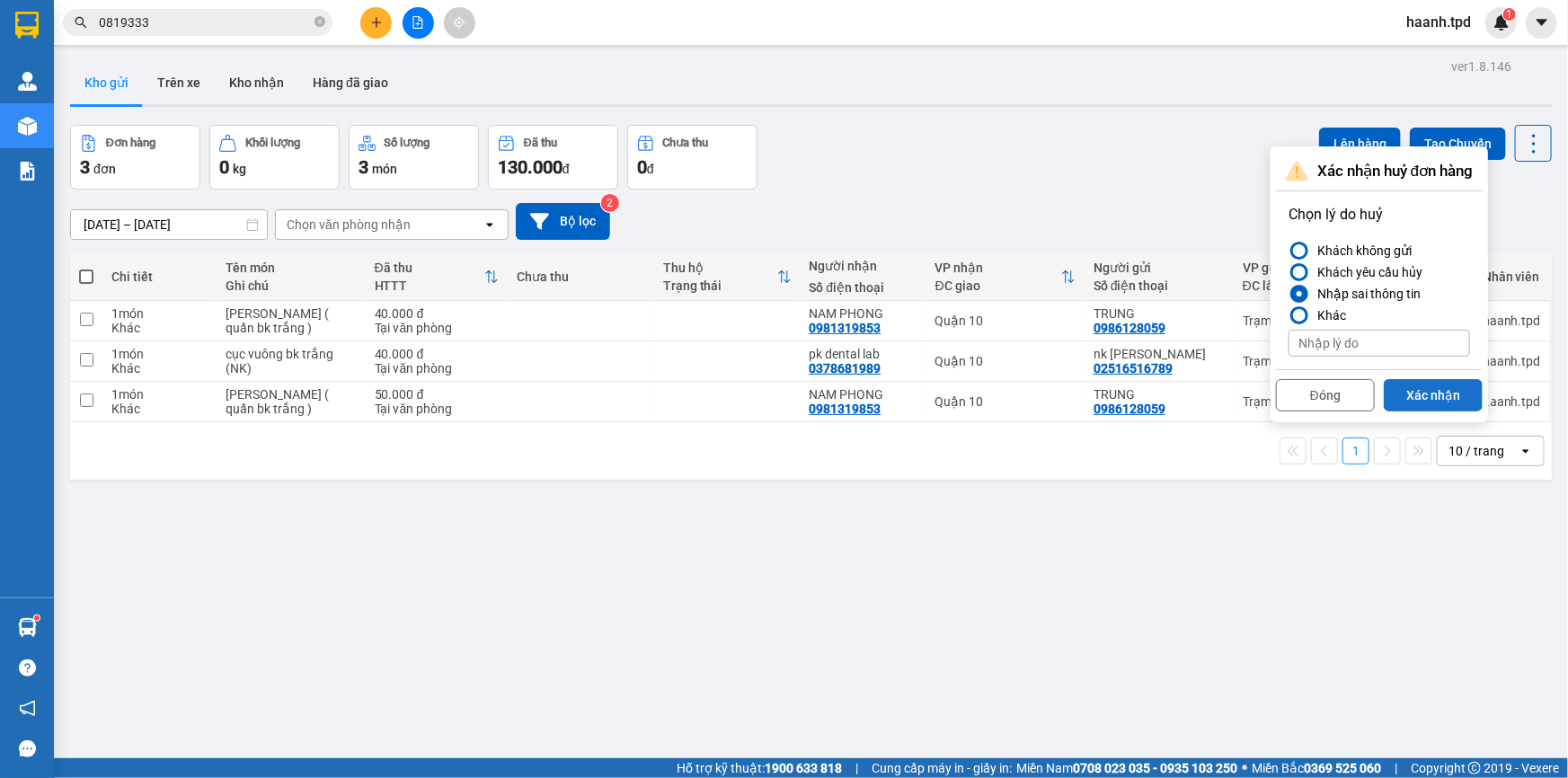
click at [1446, 389] on button "Xác nhận" at bounding box center [1432, 396] width 98 height 33
